Goal: Task Accomplishment & Management: Manage account settings

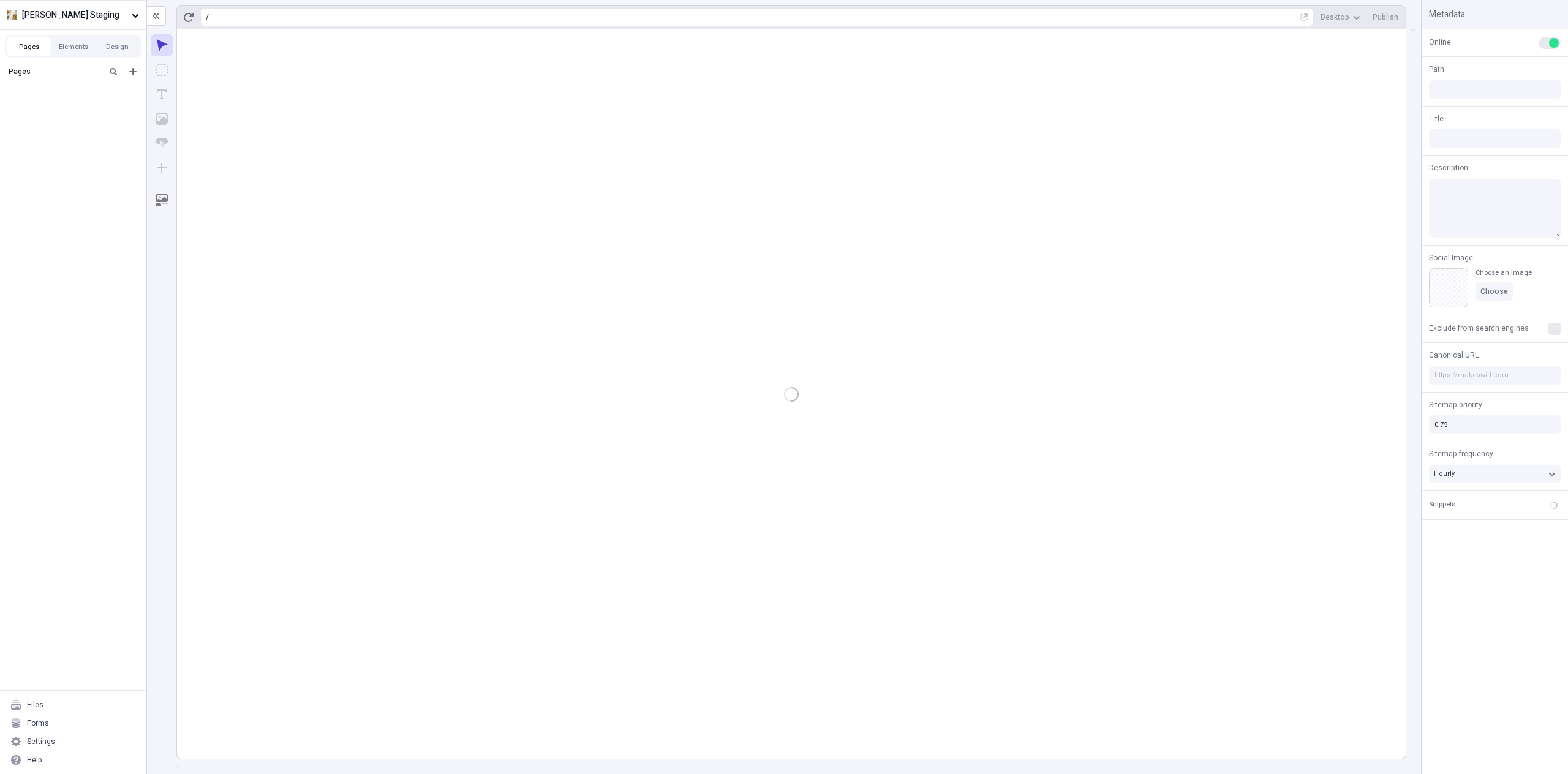
type input "[PERSON_NAME]"
type input "/page-3"
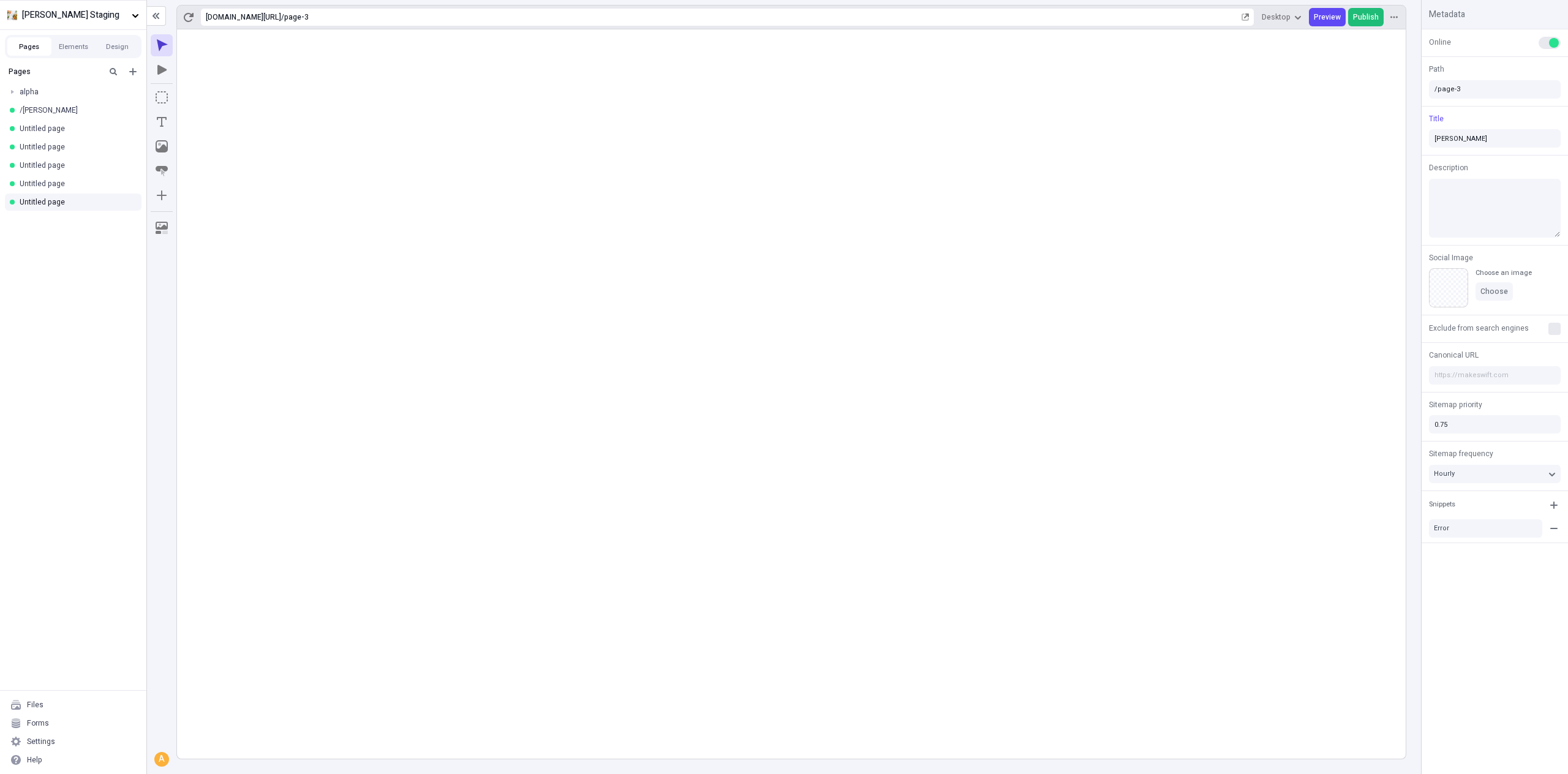
click at [1361, 21] on span "Publish" at bounding box center [1365, 17] width 26 height 10
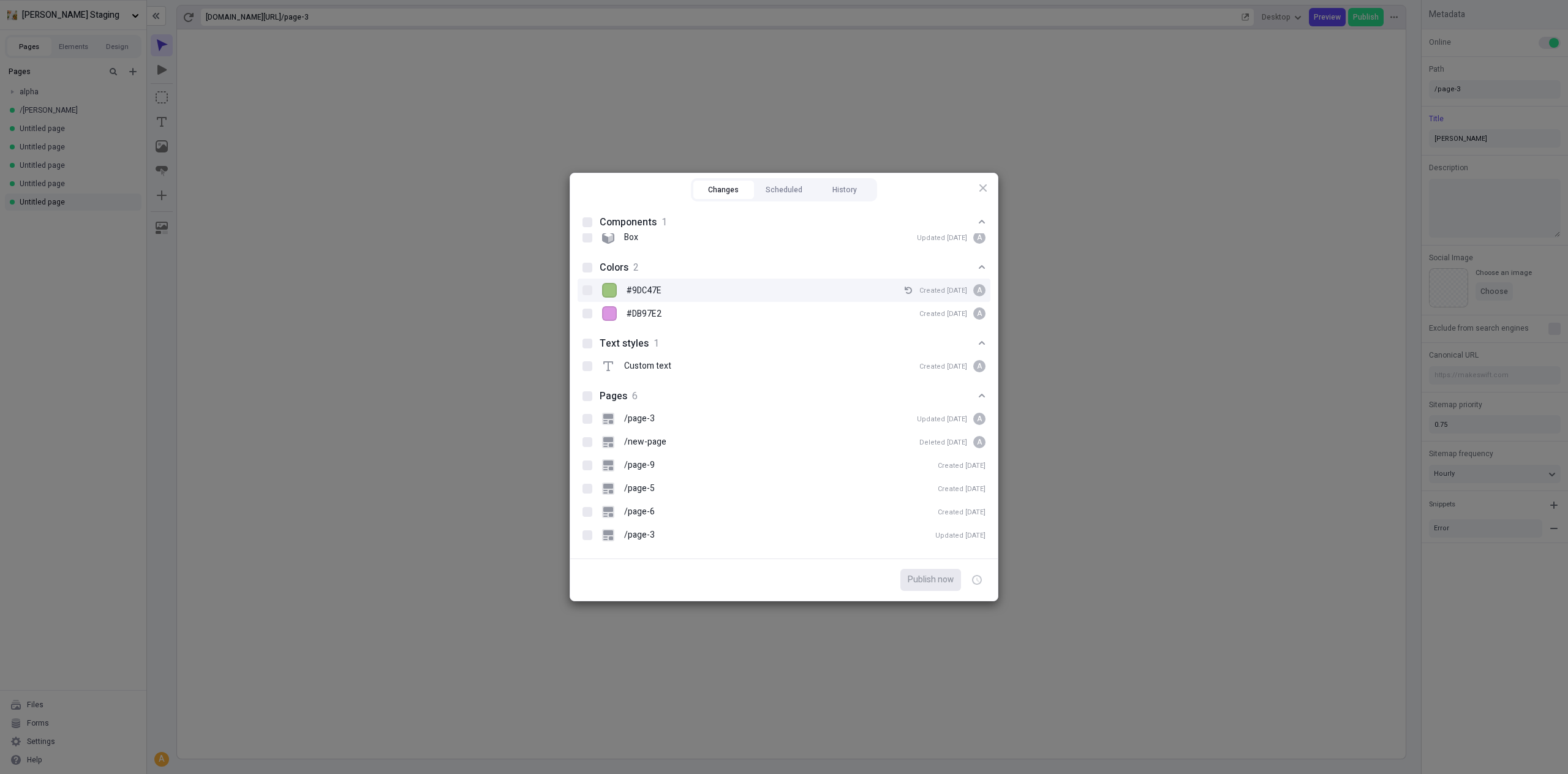
scroll to position [11, 0]
click at [602, 466] on rect at bounding box center [608, 462] width 12 height 12
click at [588, 463] on input "/page-9 Created [DATE]" at bounding box center [587, 462] width 1 height 1
click at [931, 577] on span "Publish now" at bounding box center [930, 580] width 46 height 13
checkbox input "true"
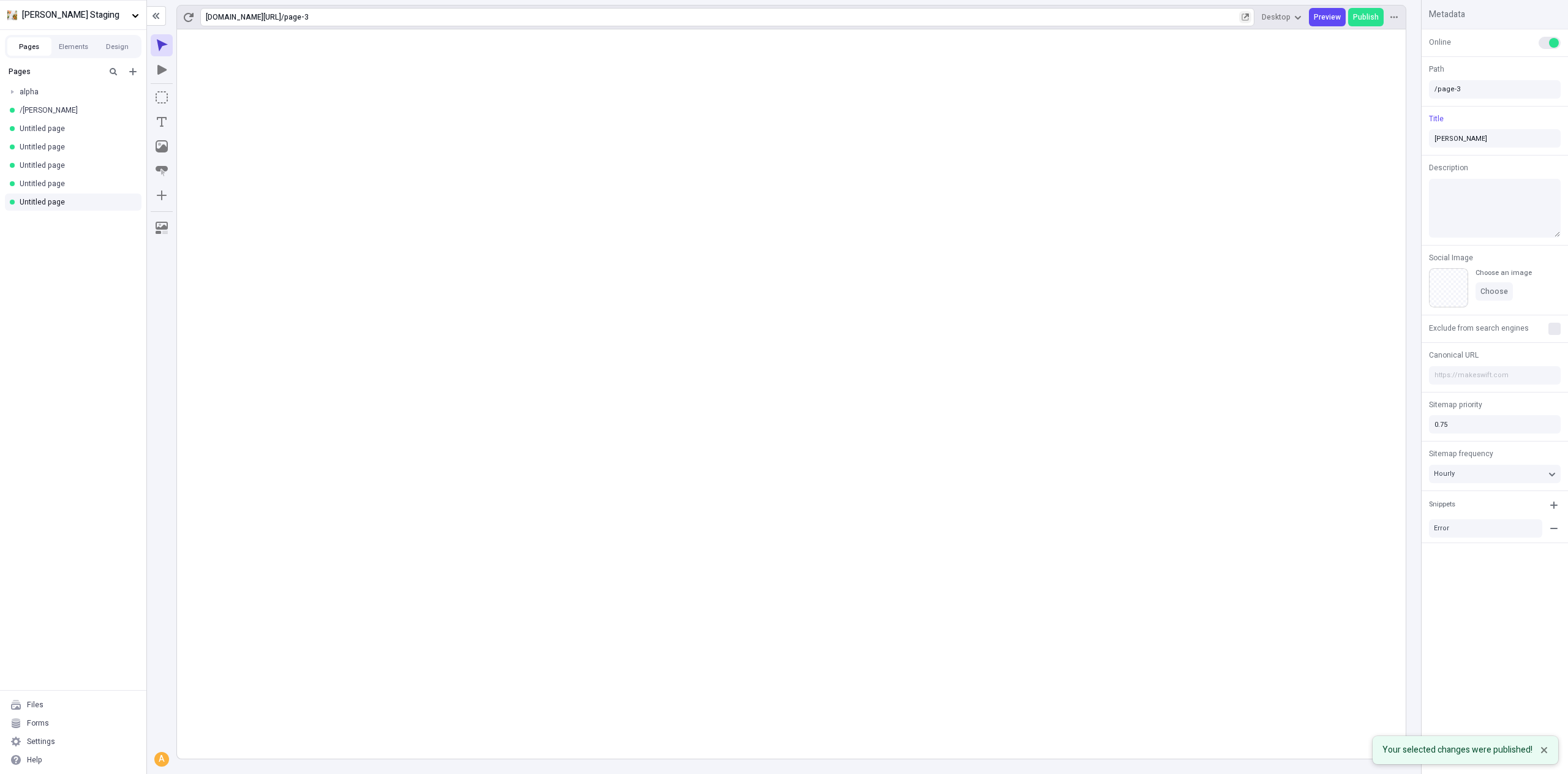
click at [1246, 18] on icon "button" at bounding box center [1245, 17] width 6 height 6
click at [45, 94] on div "alpha" at bounding box center [70, 92] width 100 height 10
click at [39, 193] on div "Untitled page" at bounding box center [73, 202] width 146 height 19
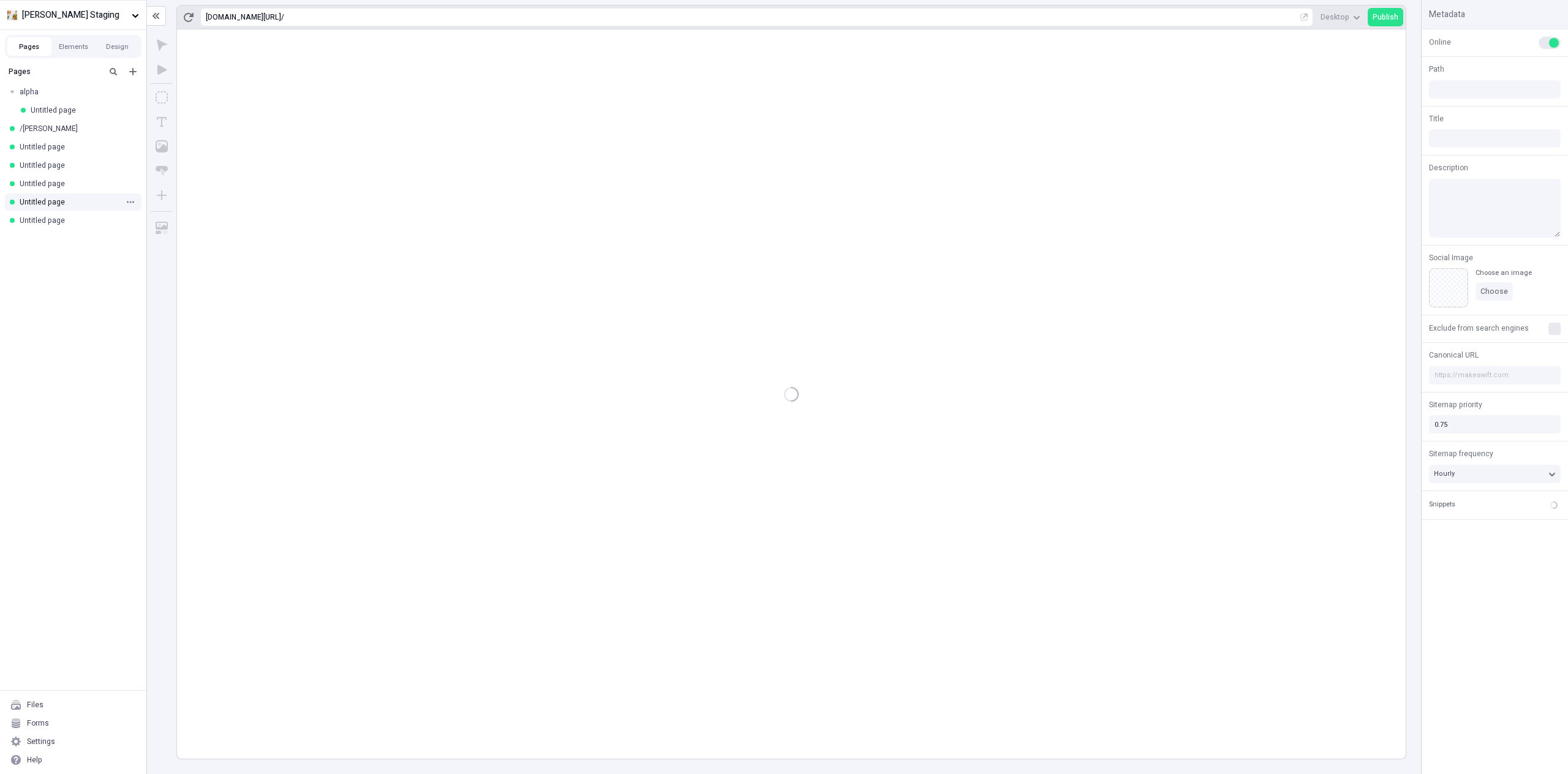
type input "/page-2"
type input "0.95"
click at [41, 185] on div "Untitled page" at bounding box center [70, 183] width 100 height 10
type input "/page-11"
click at [45, 167] on div "Untitled page" at bounding box center [70, 165] width 100 height 10
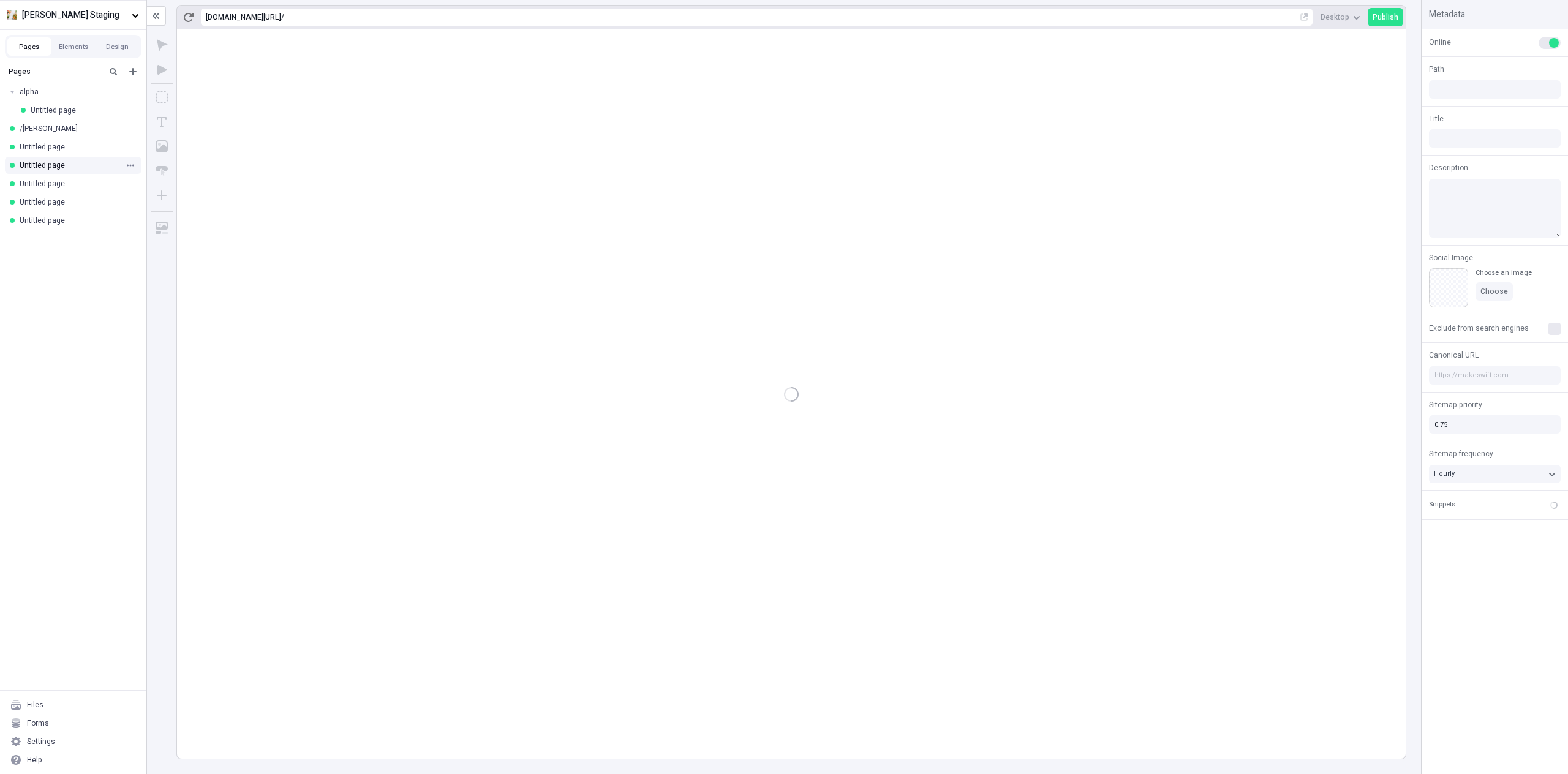
type input "foxtrot"
type input "/page-9"
click at [24, 223] on div "Untitled page" at bounding box center [70, 221] width 100 height 10
click at [1397, 16] on icon "button" at bounding box center [1394, 17] width 7 height 7
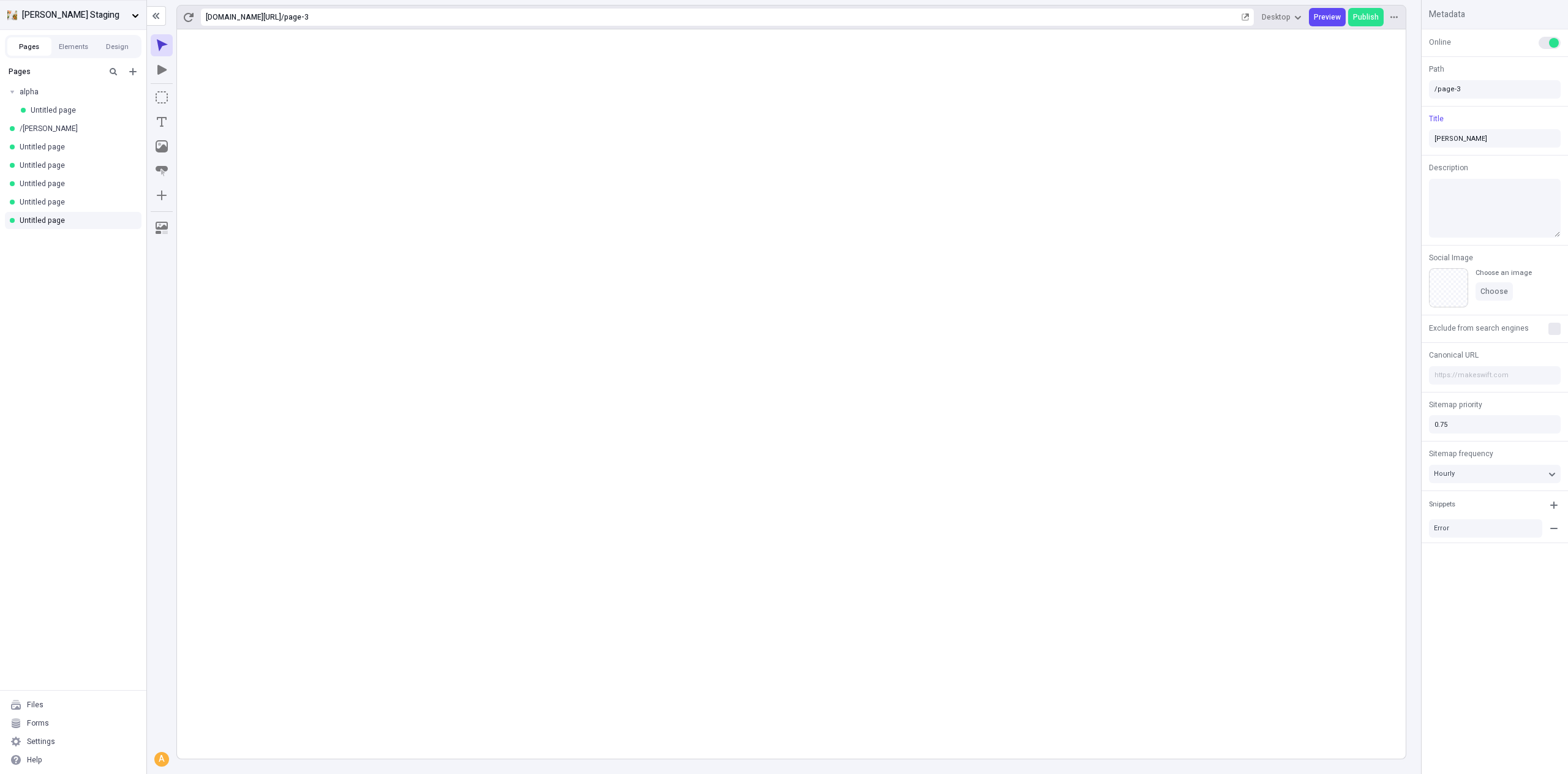
click at [70, 12] on span "[PERSON_NAME] Staging" at bounding box center [74, 15] width 105 height 13
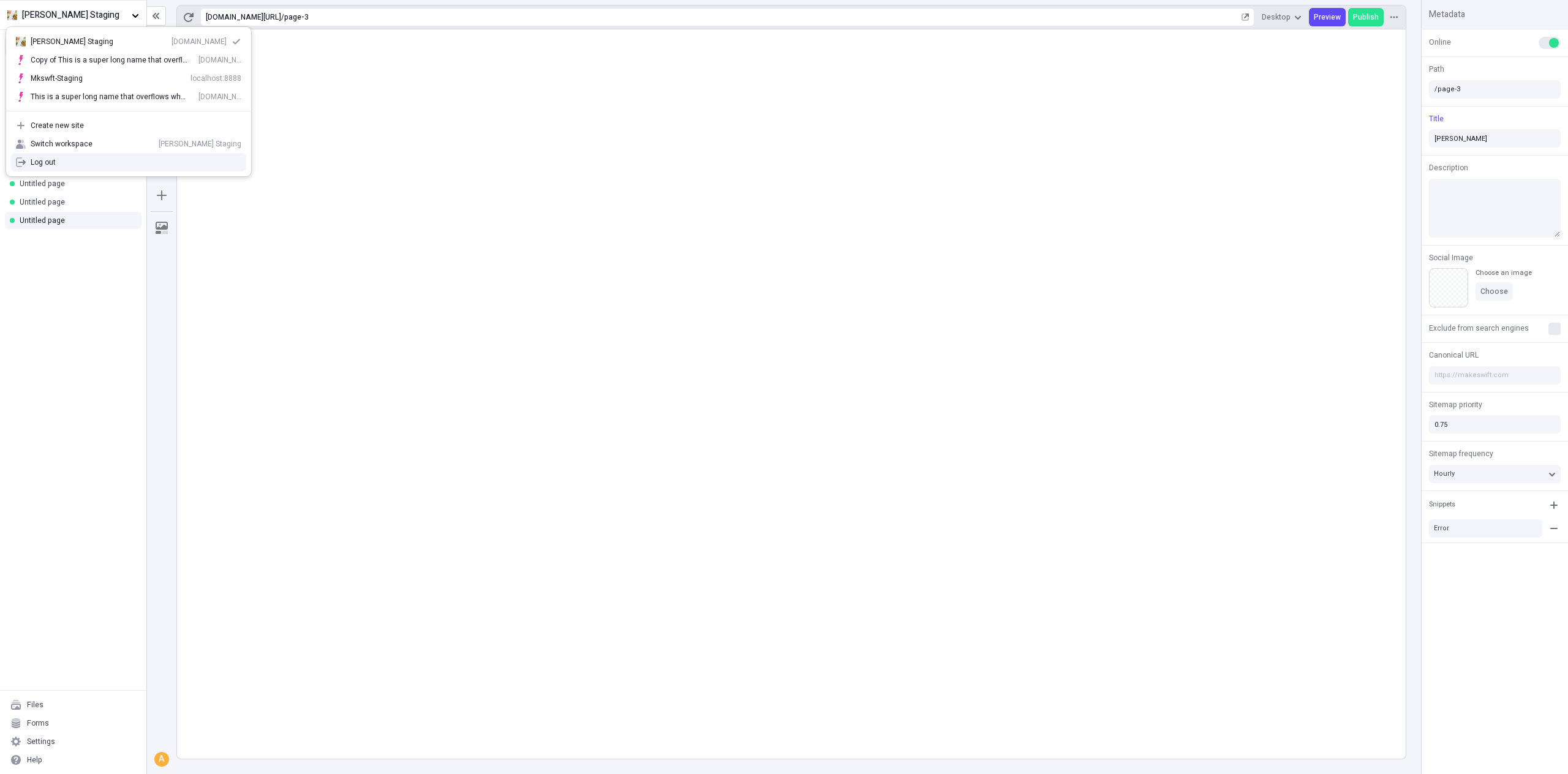
click at [58, 162] on div "Log out" at bounding box center [136, 162] width 211 height 10
